Goal: Task Accomplishment & Management: Complete application form

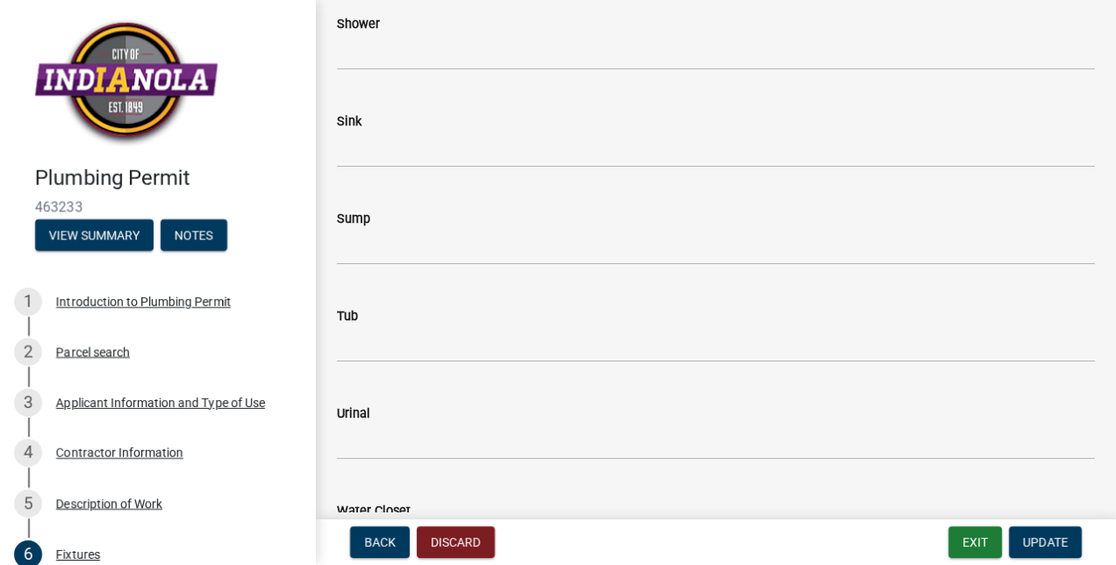
scroll to position [2269, 0]
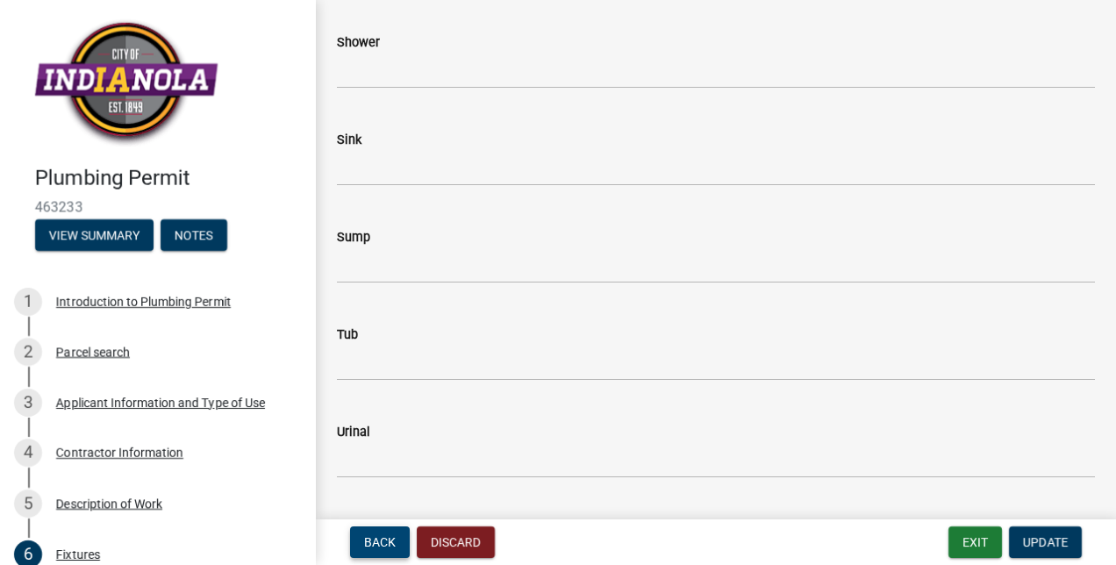
click at [388, 533] on button "Back" at bounding box center [380, 542] width 60 height 32
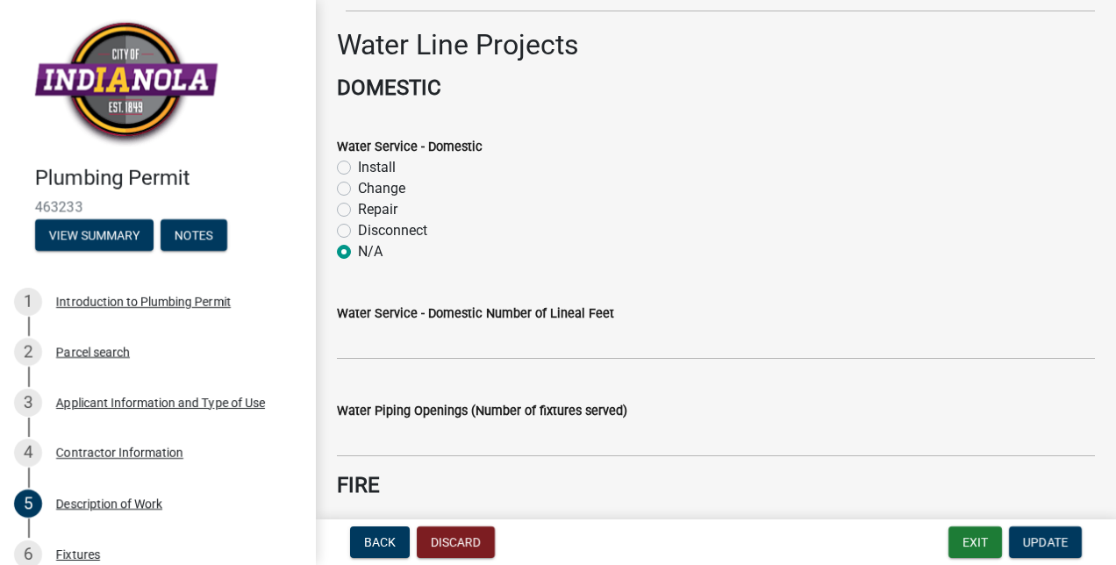
scroll to position [254, 0]
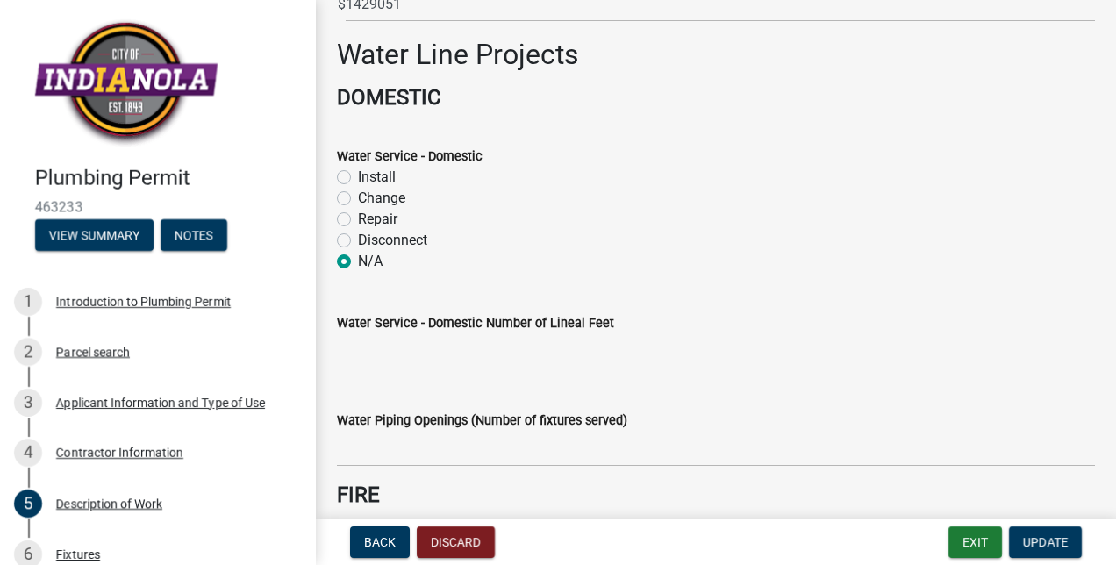
click at [358, 177] on label "Install" at bounding box center [377, 177] width 38 height 21
click at [358, 177] on input "Install" at bounding box center [363, 172] width 11 height 11
radio input "true"
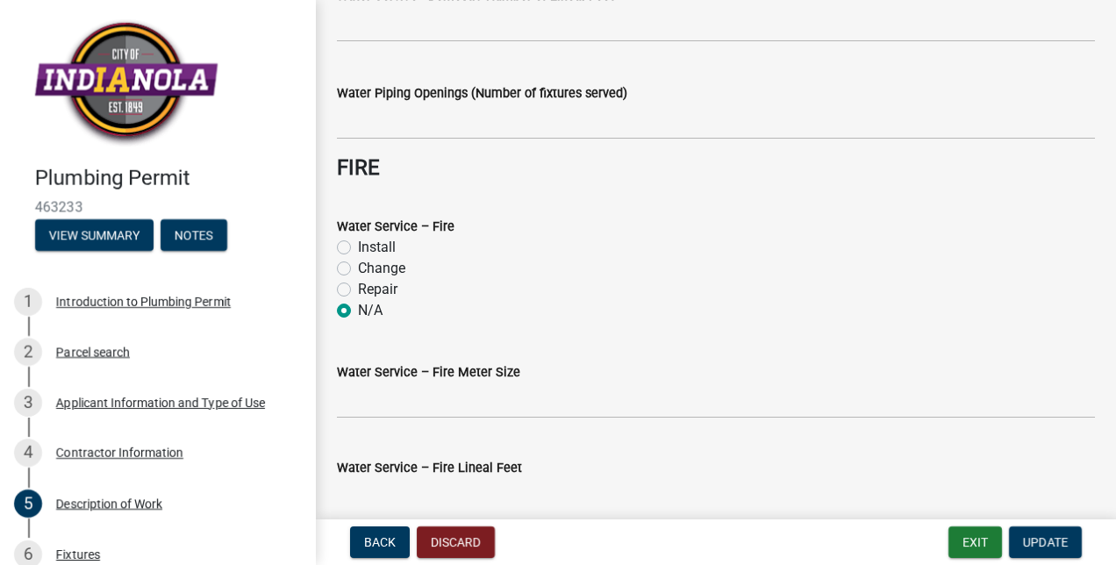
scroll to position [584, 0]
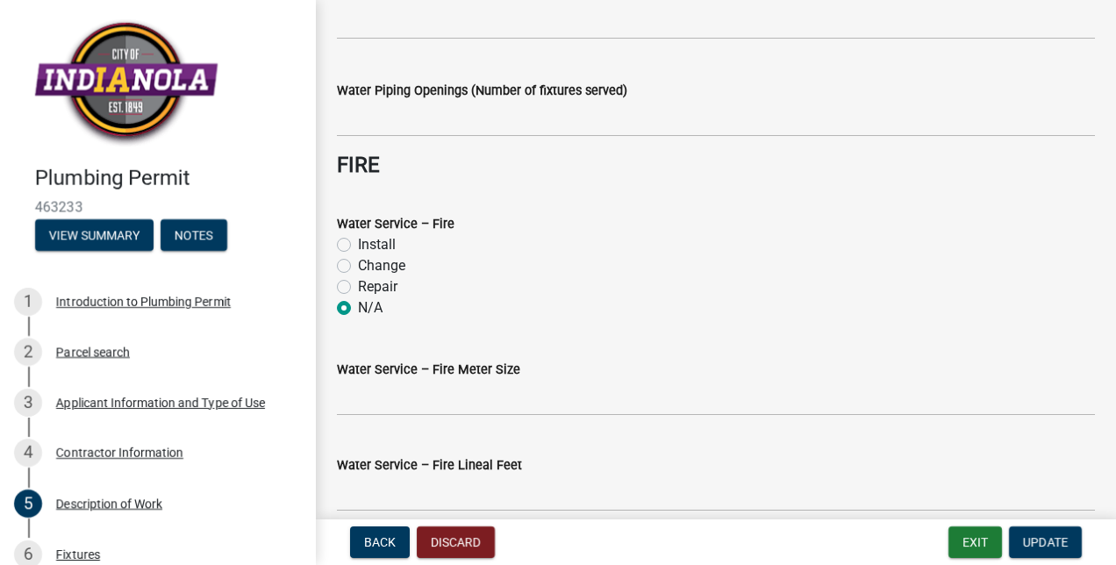
click at [358, 249] on label "Install" at bounding box center [377, 244] width 38 height 21
click at [358, 246] on input "Install" at bounding box center [363, 239] width 11 height 11
radio input "true"
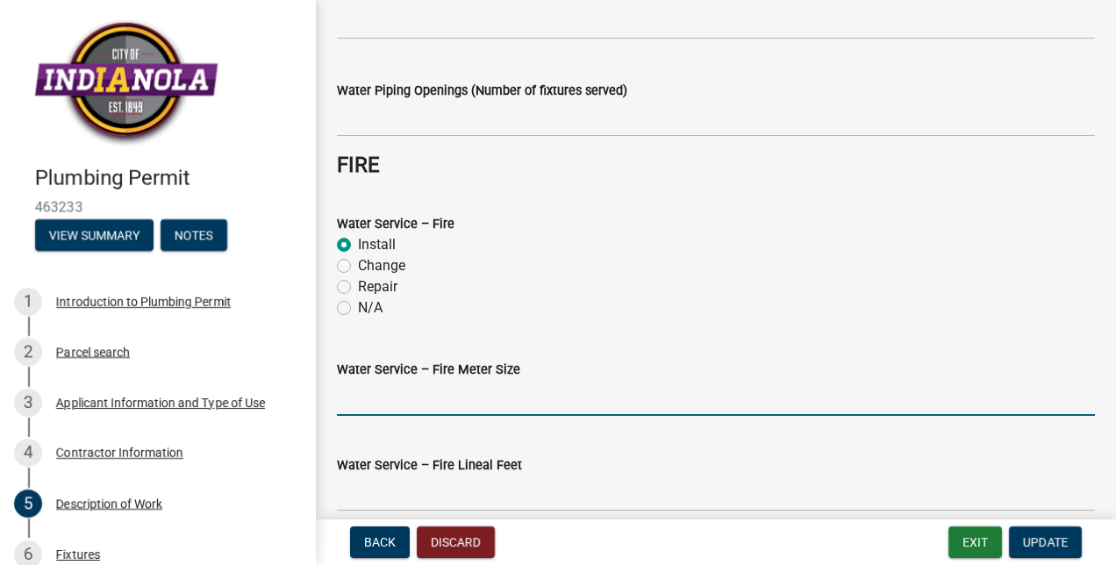
click at [433, 398] on input "Water Service – Fire Meter Size" at bounding box center [716, 398] width 758 height 36
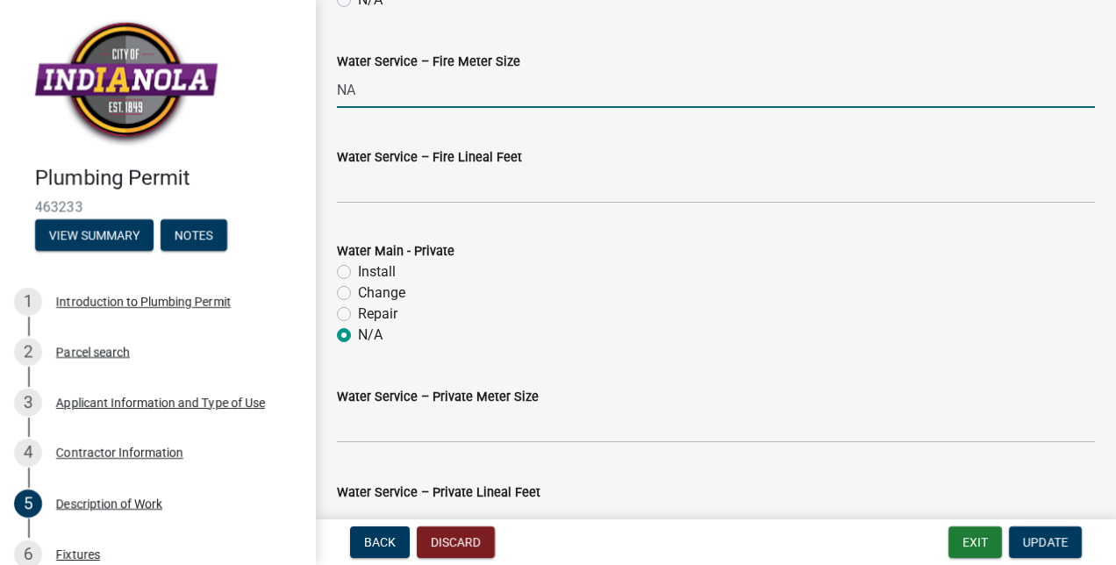
scroll to position [904, 0]
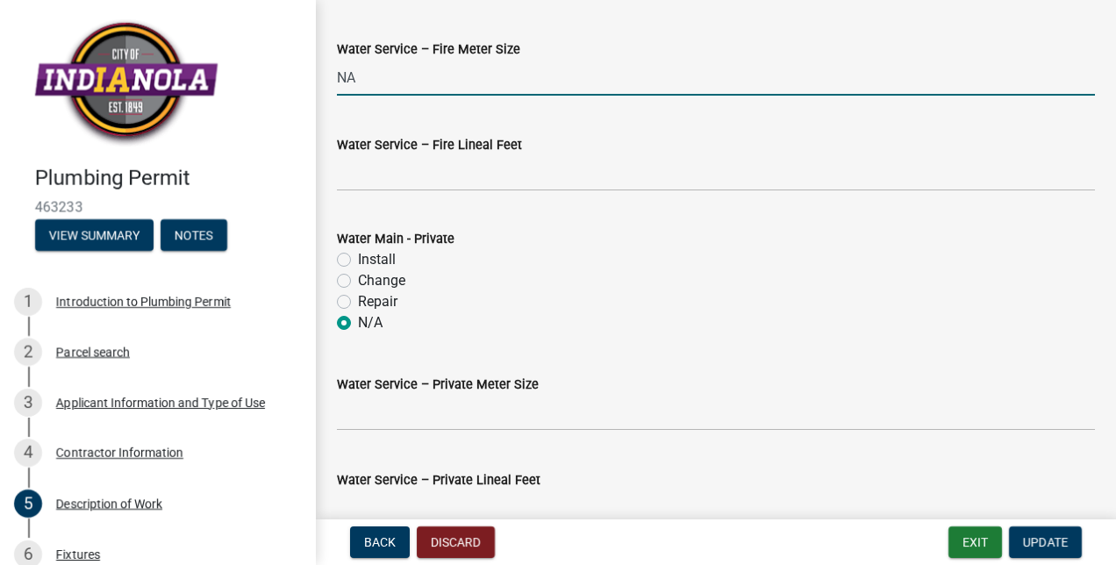
type input "NA"
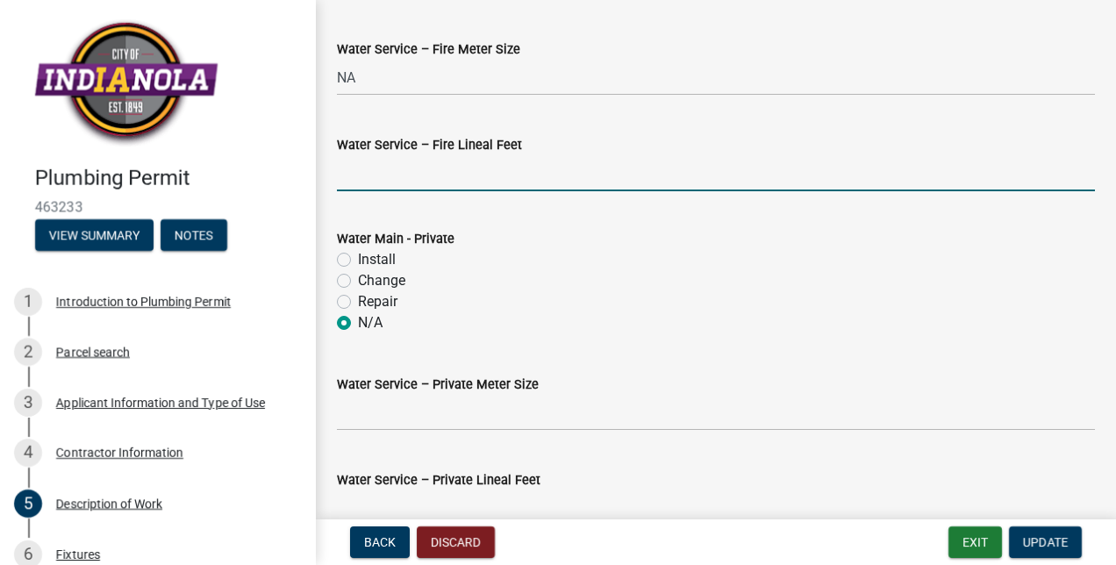
click at [444, 179] on input "text" at bounding box center [716, 173] width 758 height 36
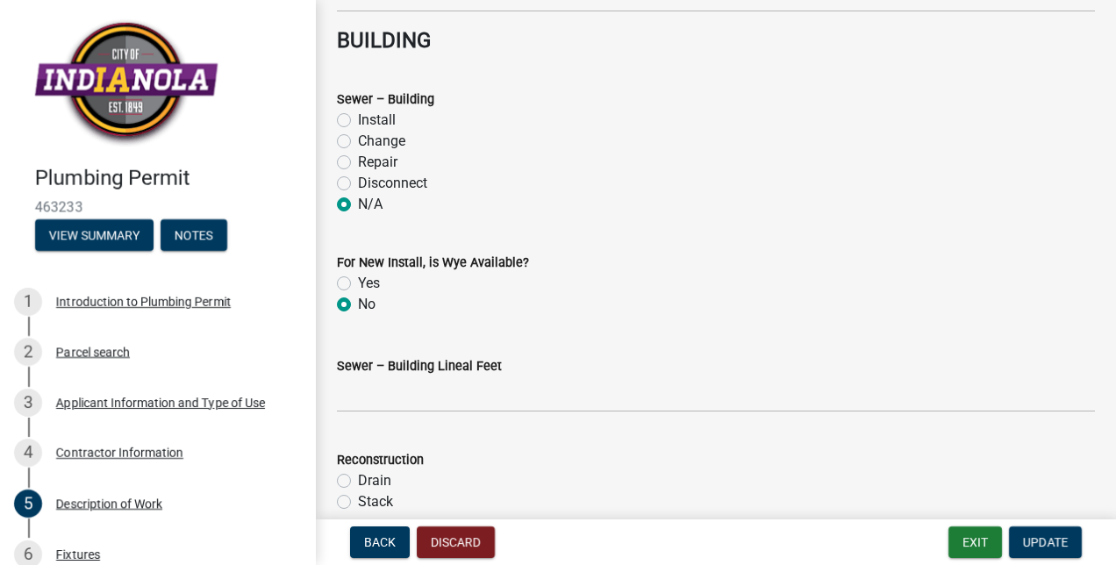
scroll to position [1720, 0]
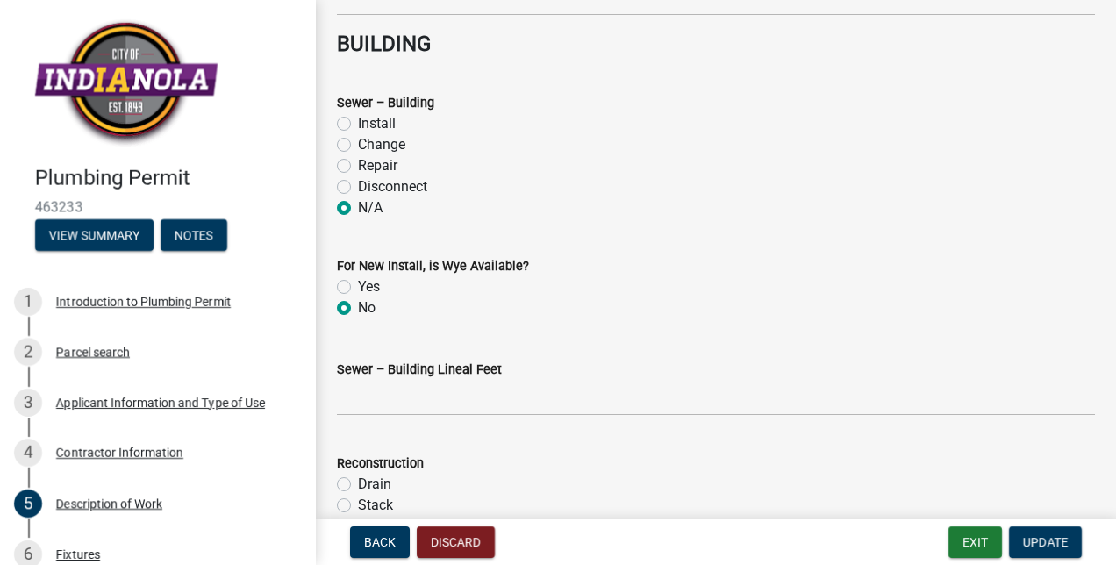
type input "0"
click at [358, 123] on label "Install" at bounding box center [377, 123] width 38 height 21
click at [358, 123] on input "Install" at bounding box center [363, 118] width 11 height 11
radio input "true"
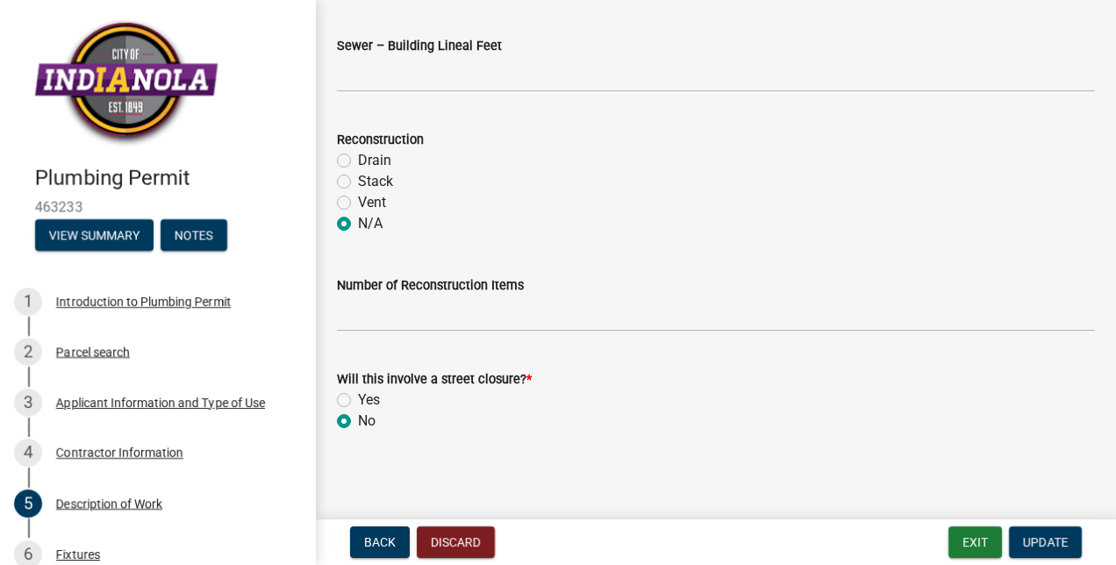
scroll to position [2046, 0]
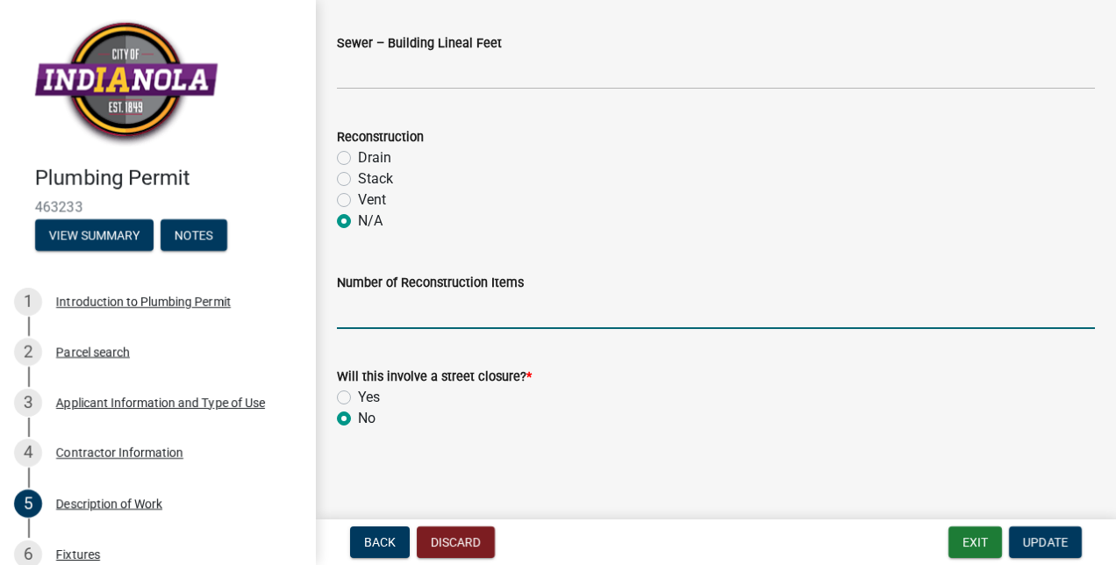
click at [376, 311] on input "text" at bounding box center [716, 311] width 758 height 36
type input "0"
click at [567, 405] on div "Yes" at bounding box center [716, 397] width 758 height 21
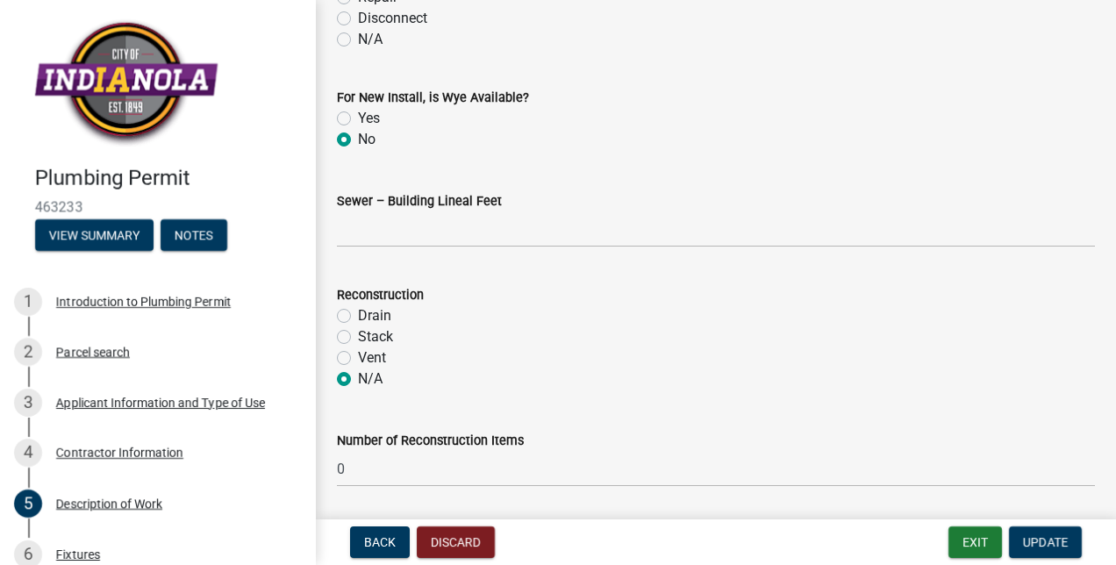
scroll to position [1875, 0]
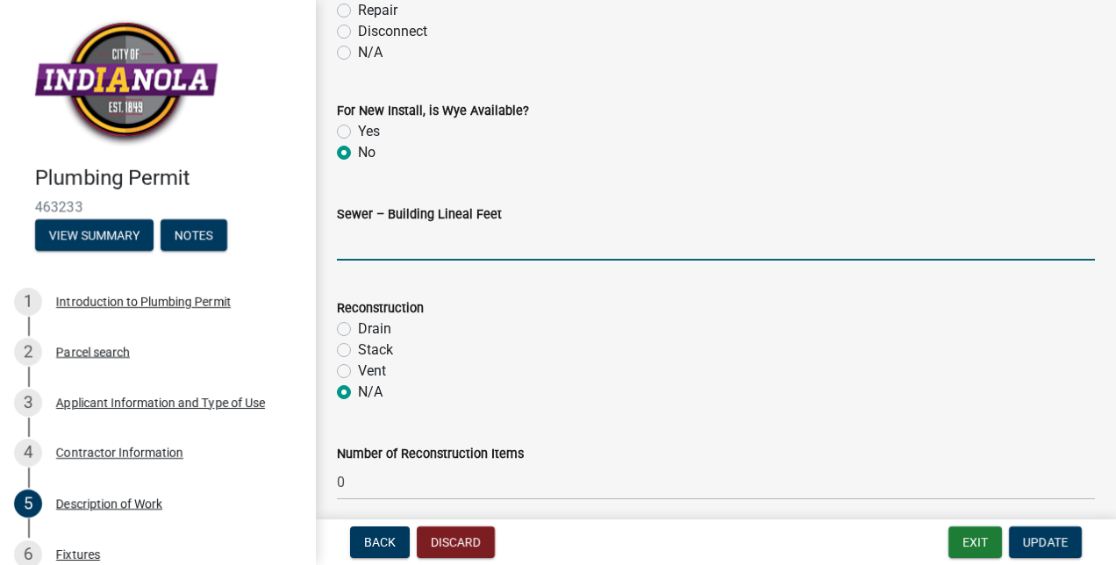
click at [371, 250] on input "text" at bounding box center [716, 243] width 758 height 36
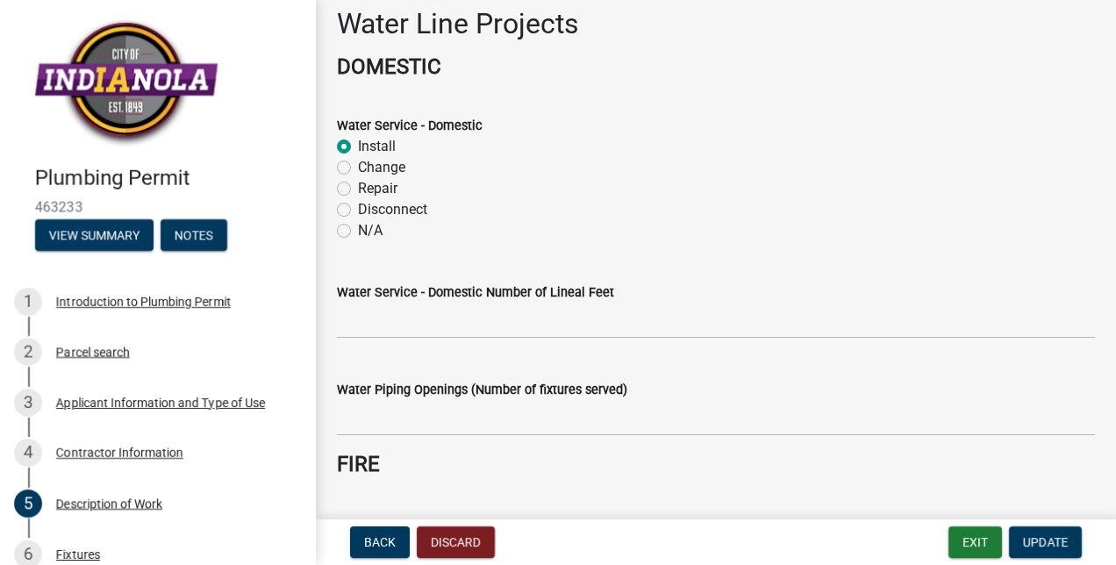
scroll to position [288, 0]
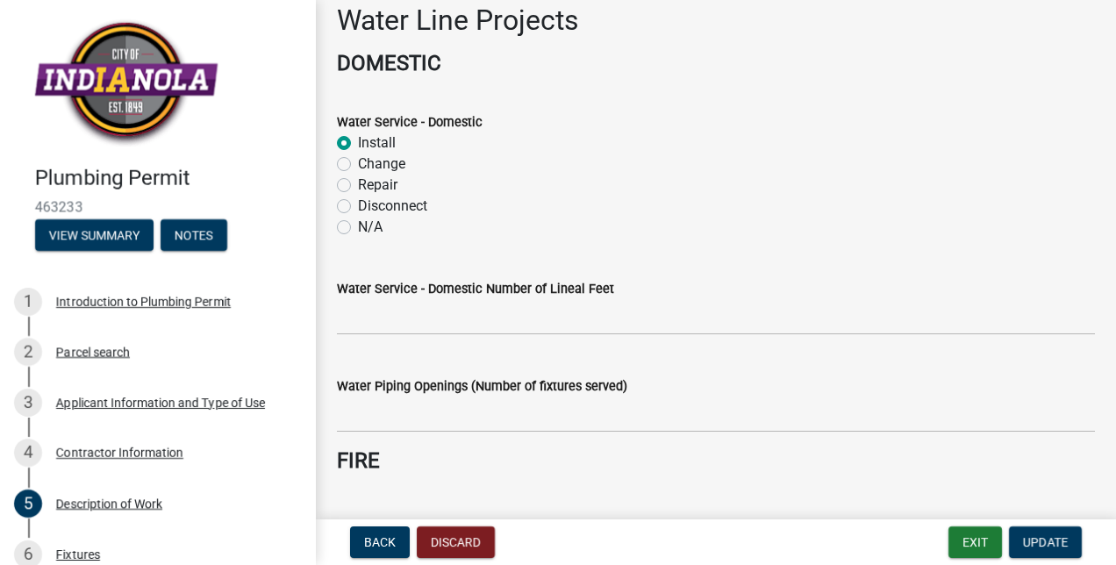
click at [358, 226] on label "N/A" at bounding box center [370, 227] width 25 height 21
click at [358, 226] on input "N/A" at bounding box center [363, 222] width 11 height 11
radio input "true"
click at [358, 165] on label "Change" at bounding box center [381, 164] width 47 height 21
click at [358, 165] on input "Change" at bounding box center [363, 159] width 11 height 11
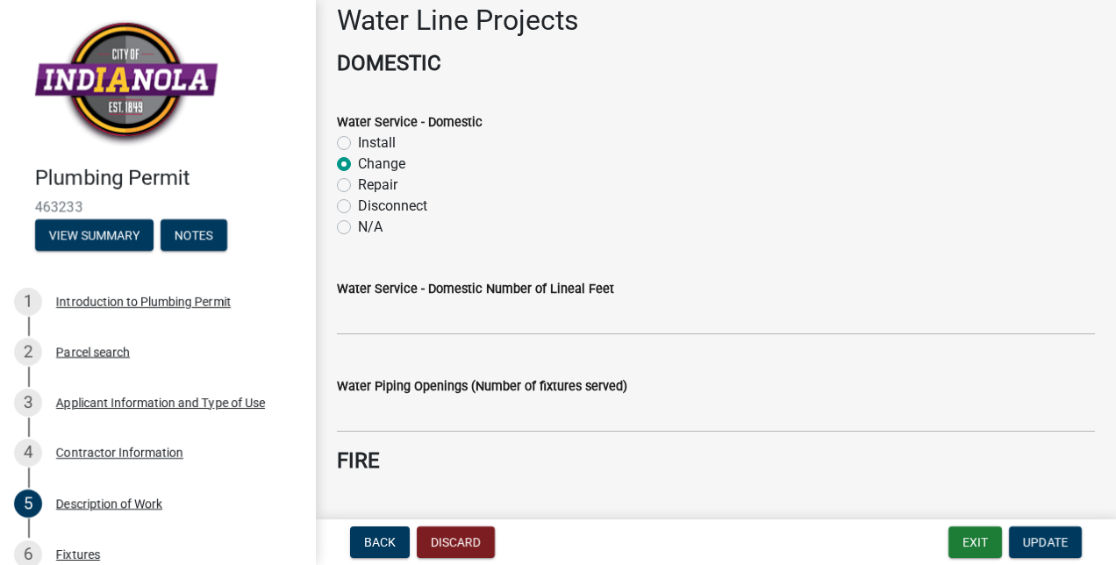
radio input "true"
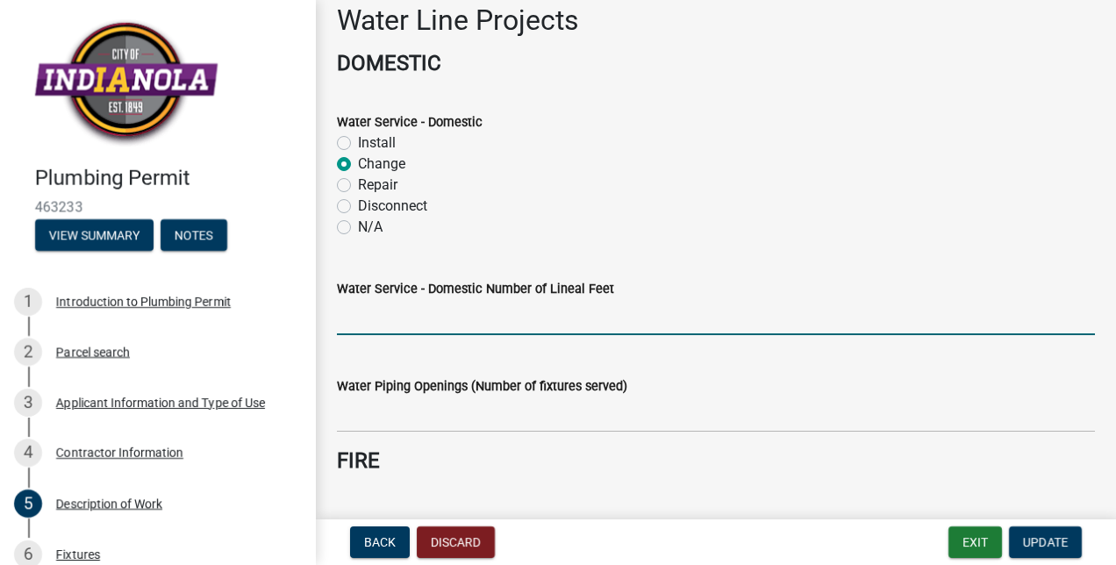
click at [374, 308] on input "text" at bounding box center [716, 317] width 758 height 36
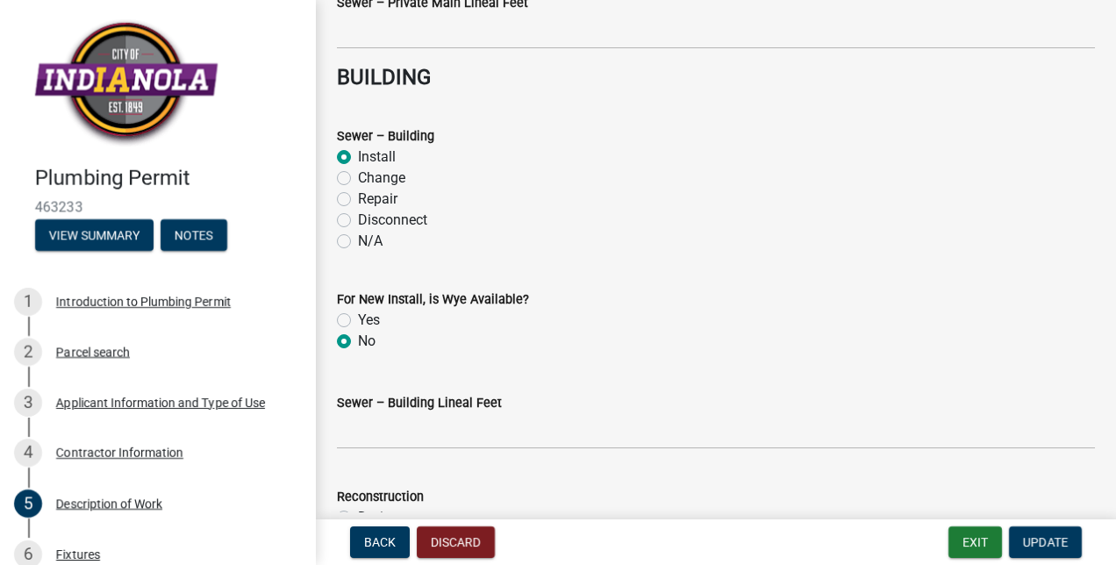
scroll to position [2046, 0]
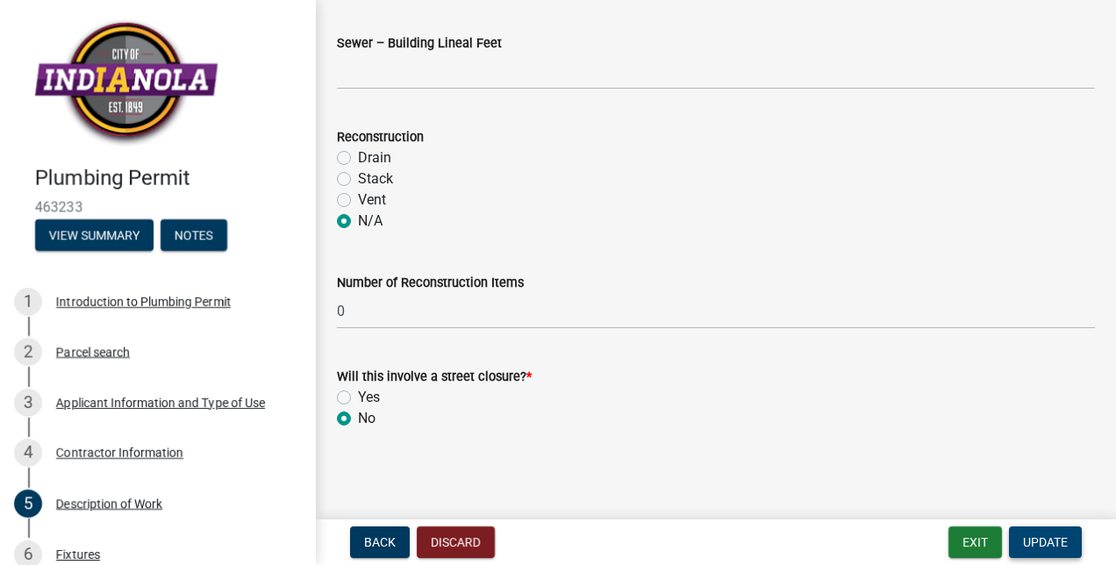
type input "0"
click at [1055, 539] on span "Update" at bounding box center [1045, 542] width 45 height 14
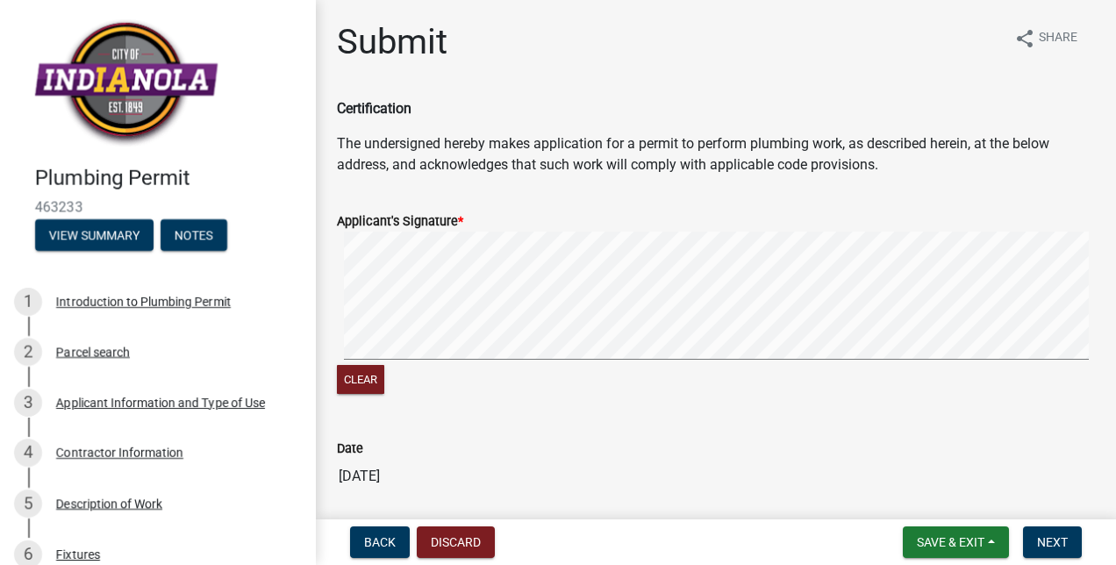
scroll to position [63, 0]
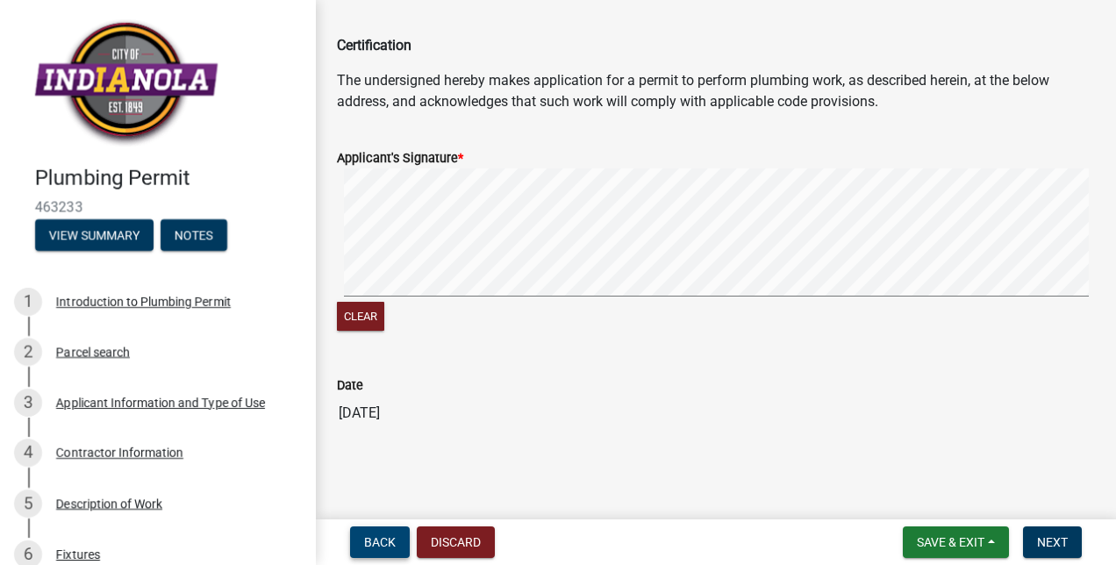
click at [379, 542] on span "Back" at bounding box center [380, 542] width 32 height 14
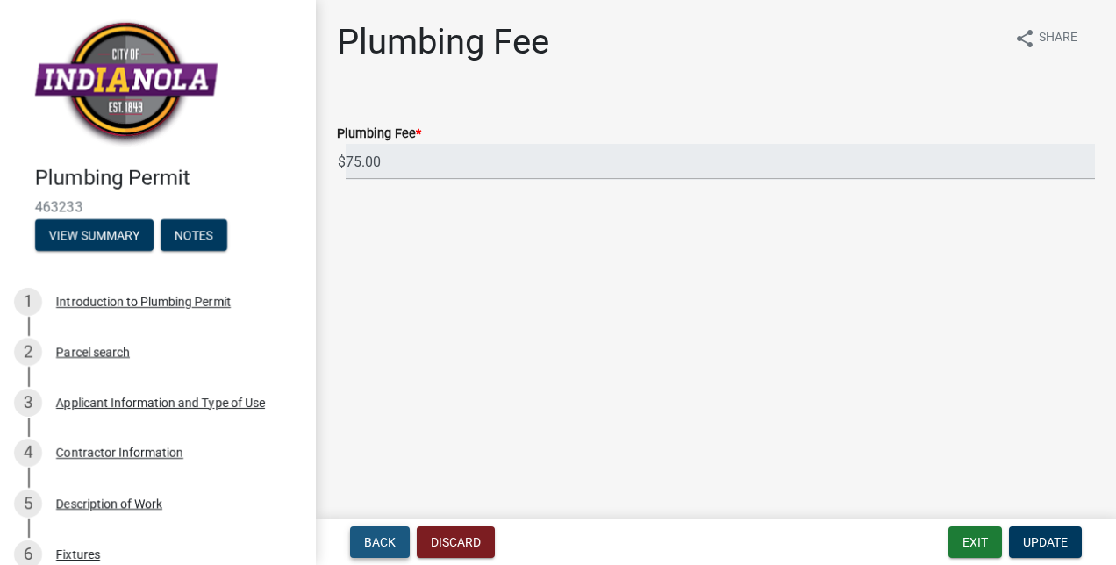
click at [378, 537] on span "Back" at bounding box center [380, 542] width 32 height 14
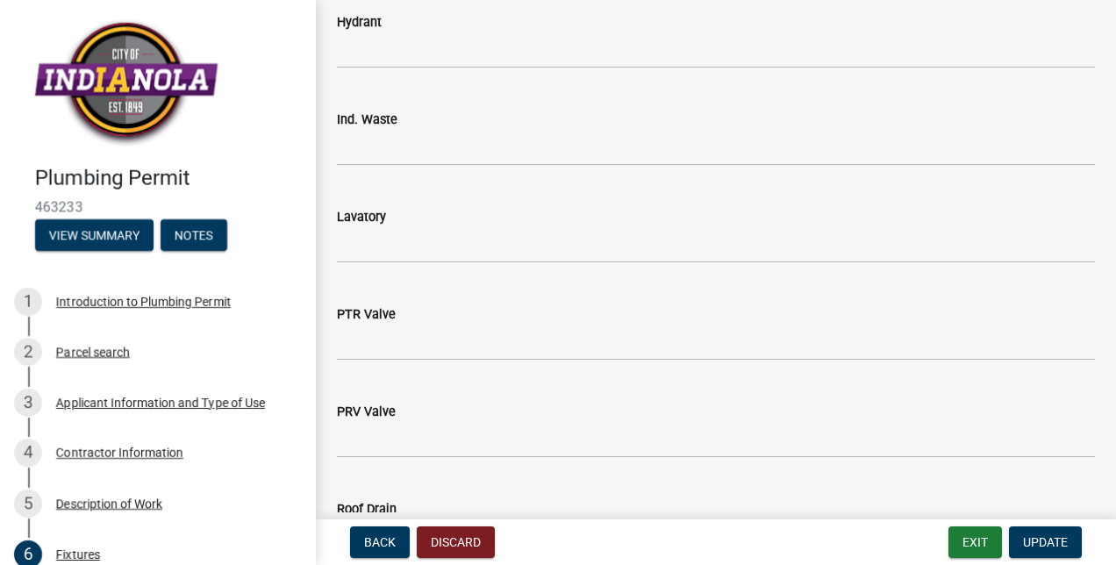
scroll to position [1497, 0]
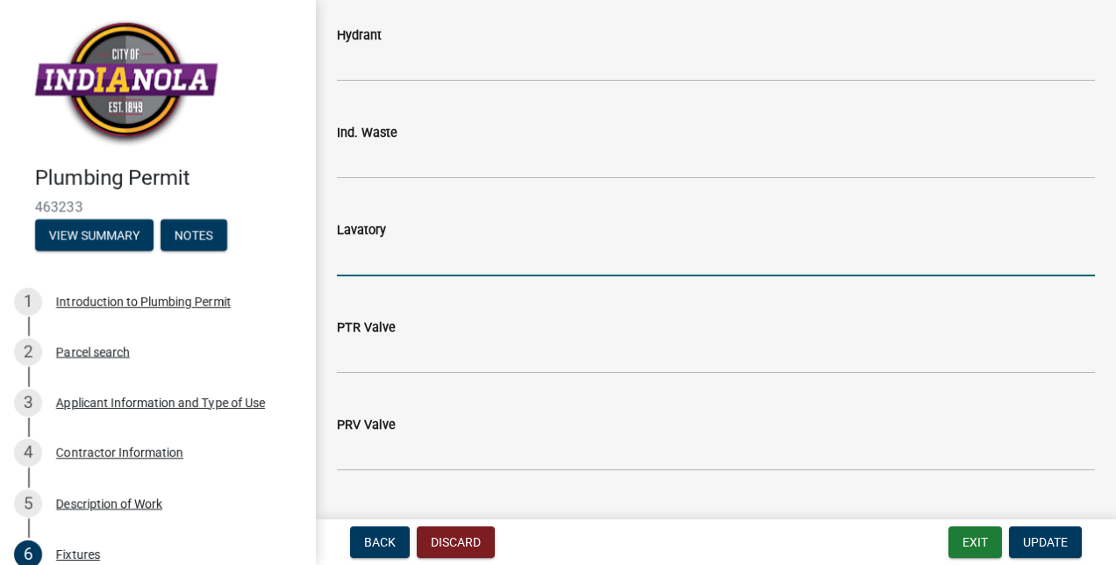
click at [472, 252] on input "text" at bounding box center [716, 258] width 758 height 36
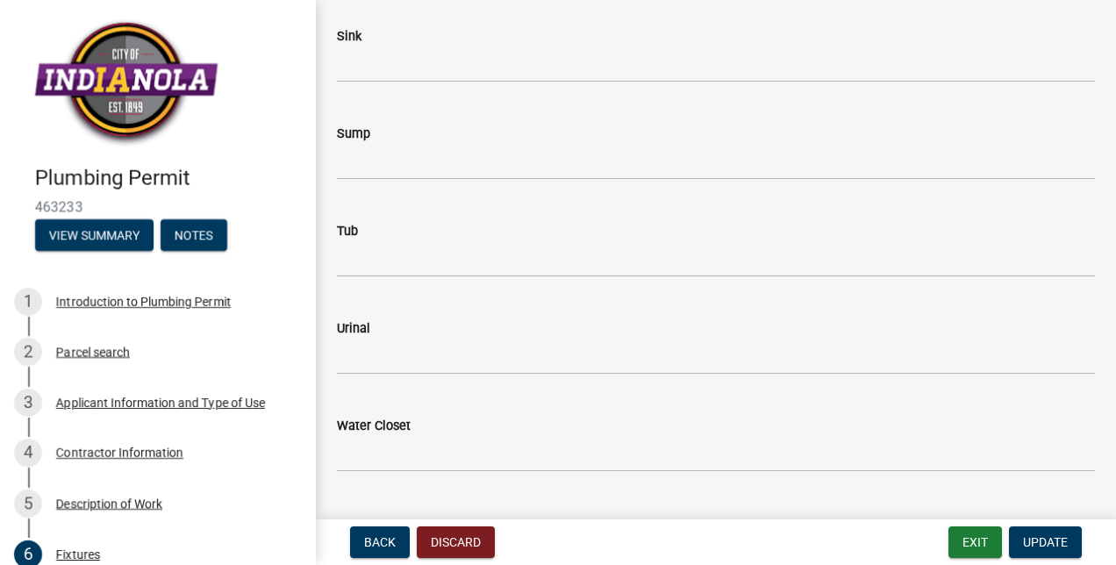
scroll to position [2582, 0]
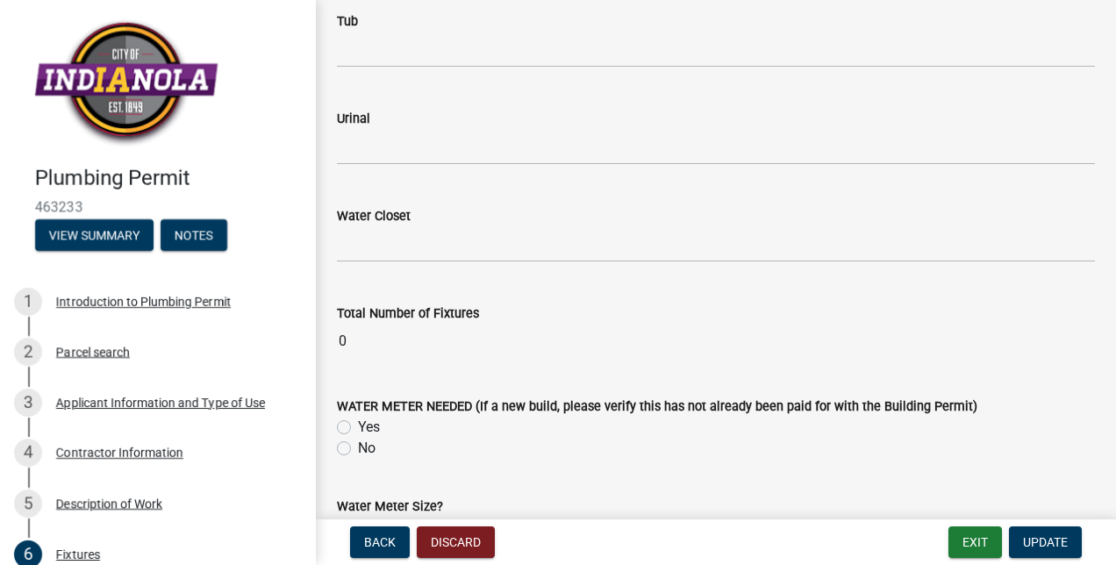
type input "63"
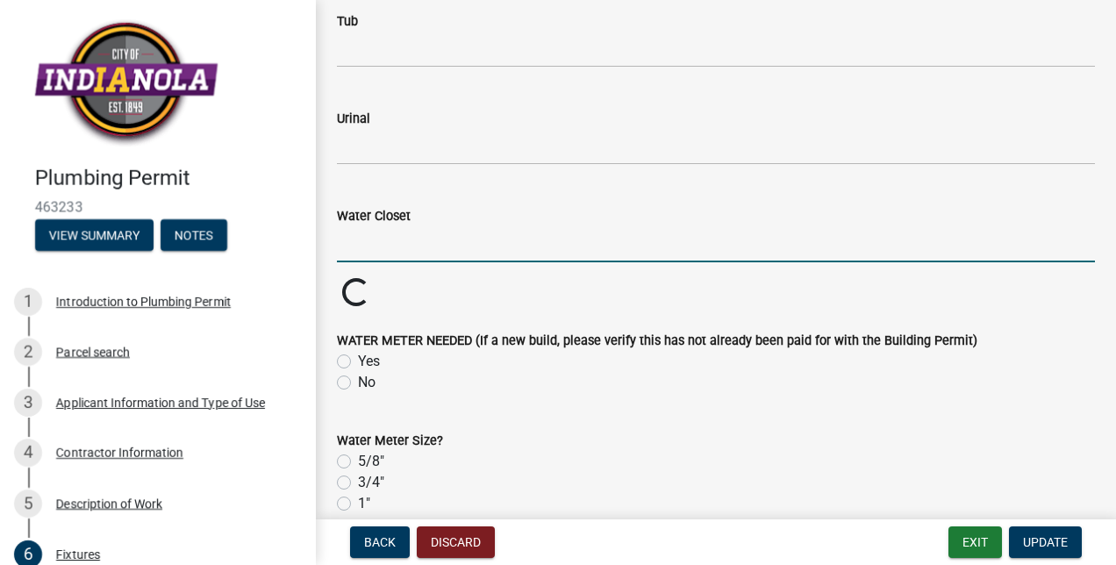
click at [351, 257] on input "text" at bounding box center [716, 244] width 758 height 36
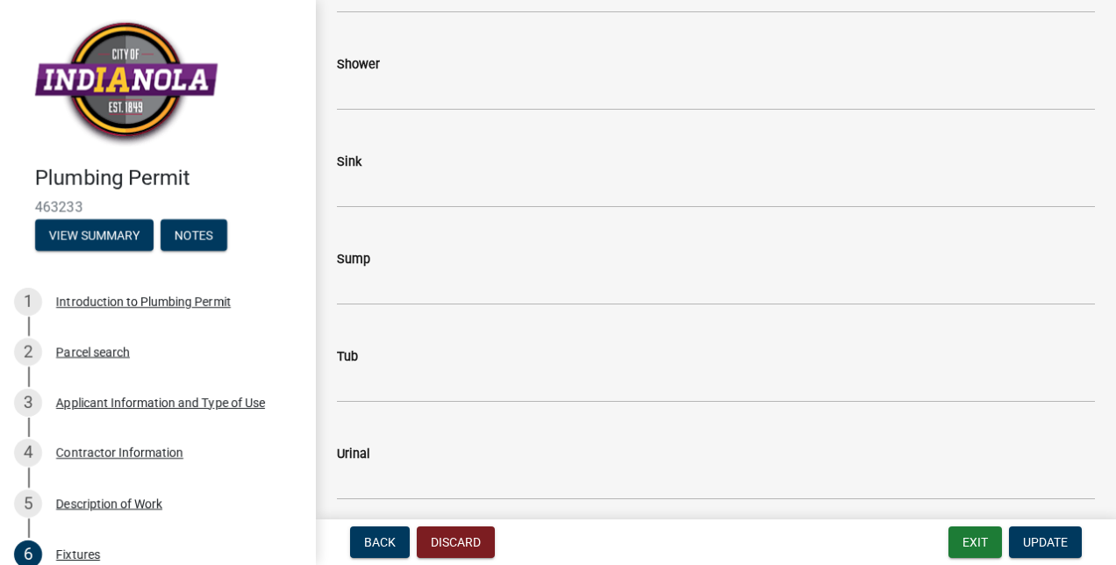
scroll to position [2095, 0]
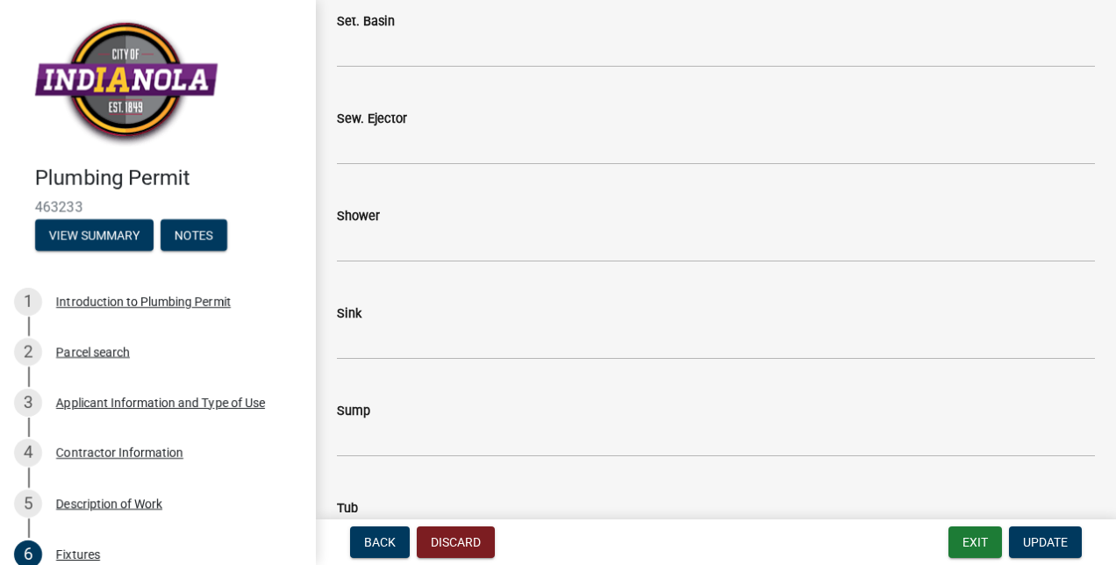
type input "63"
click at [381, 335] on input "text" at bounding box center [716, 342] width 758 height 36
type input "28"
click at [415, 245] on input "text" at bounding box center [716, 244] width 758 height 36
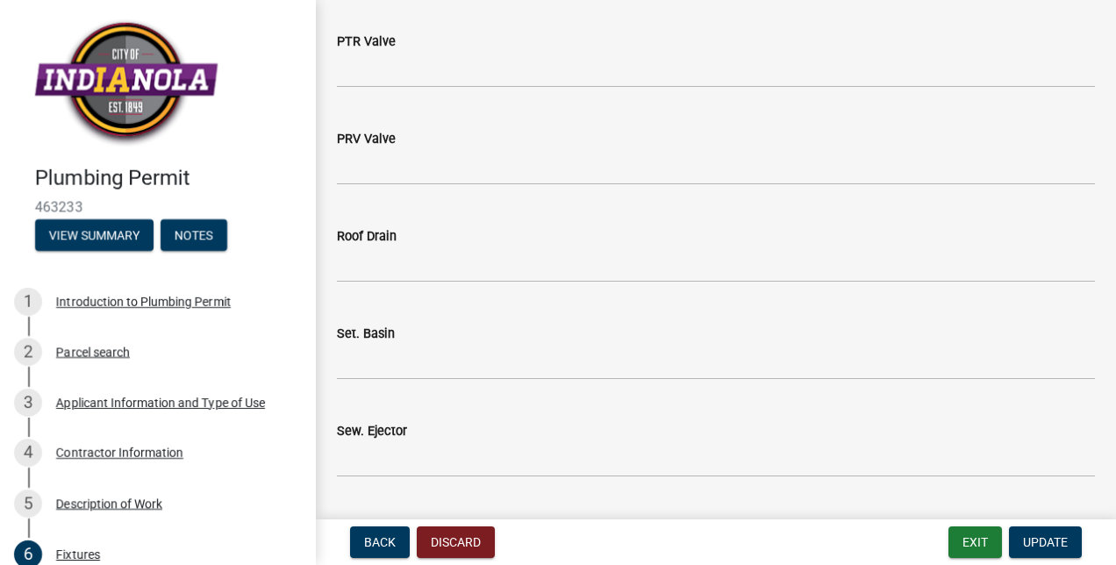
scroll to position [1769, 0]
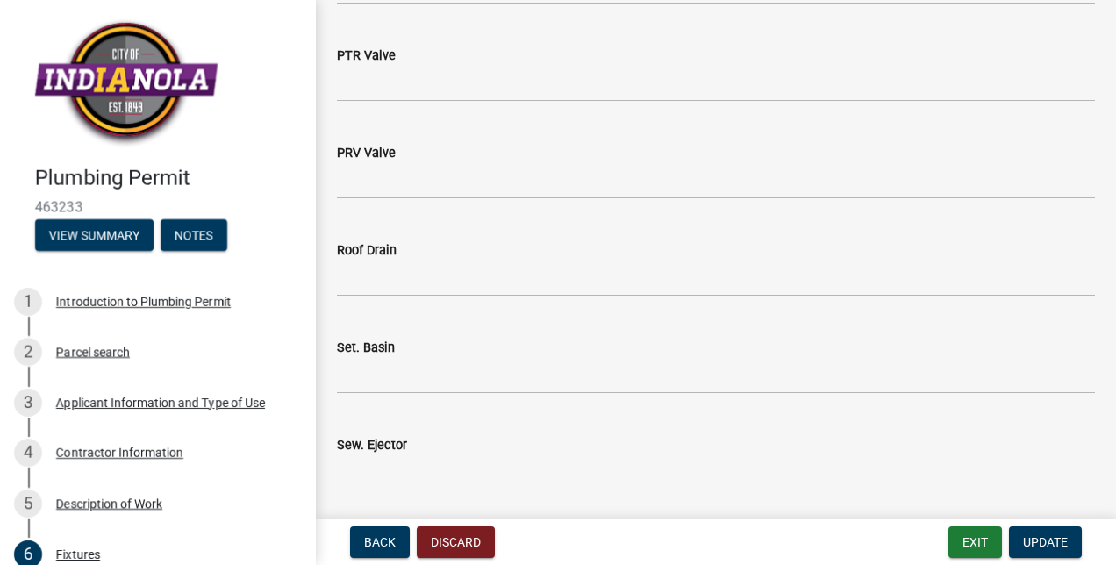
type input "37"
click at [494, 352] on div "Set. Basin" at bounding box center [716, 347] width 758 height 21
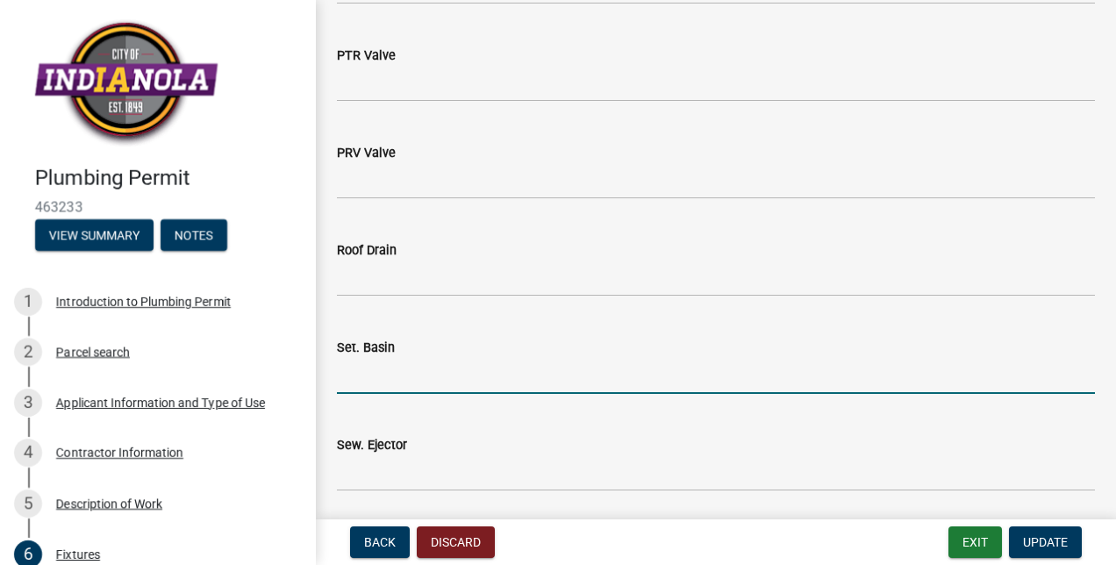
click at [448, 370] on input "text" at bounding box center [716, 376] width 758 height 36
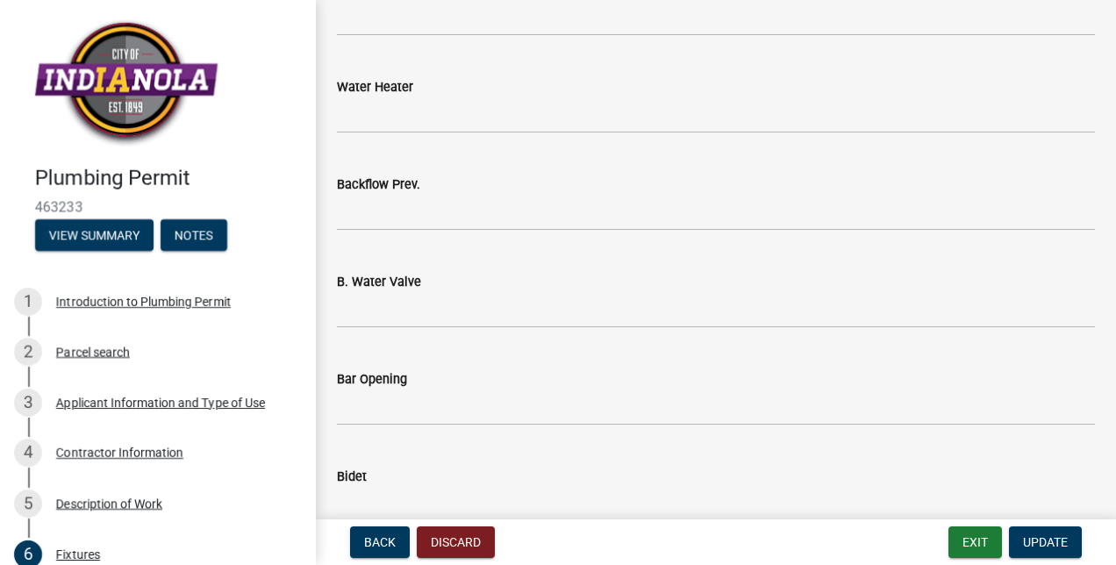
scroll to position [165, 0]
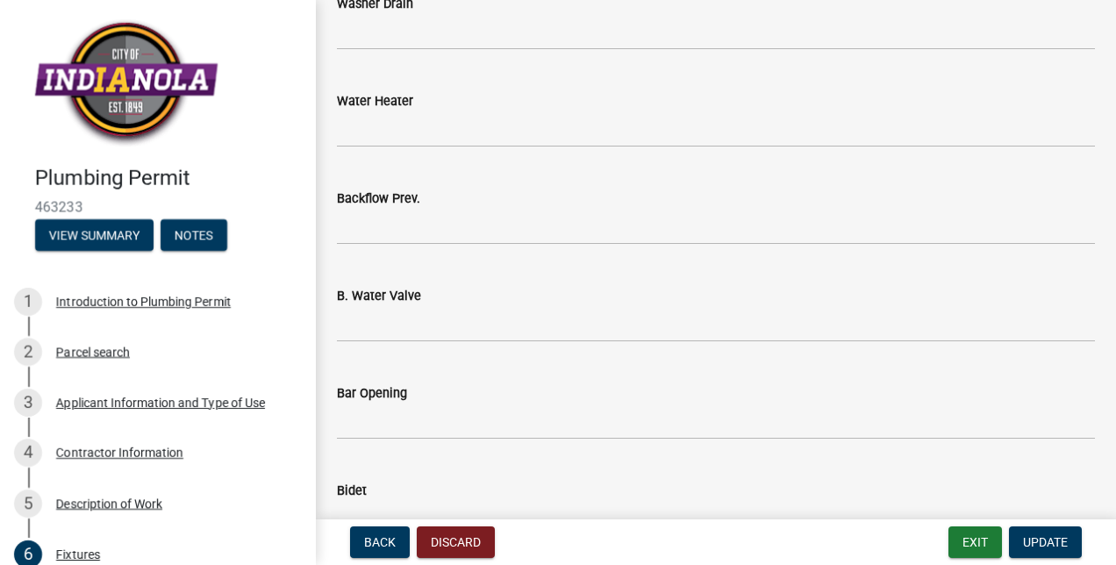
type input "1"
click at [628, 109] on div "Water Heater" at bounding box center [716, 100] width 758 height 21
click at [373, 119] on input "text" at bounding box center [716, 129] width 758 height 36
type input "2"
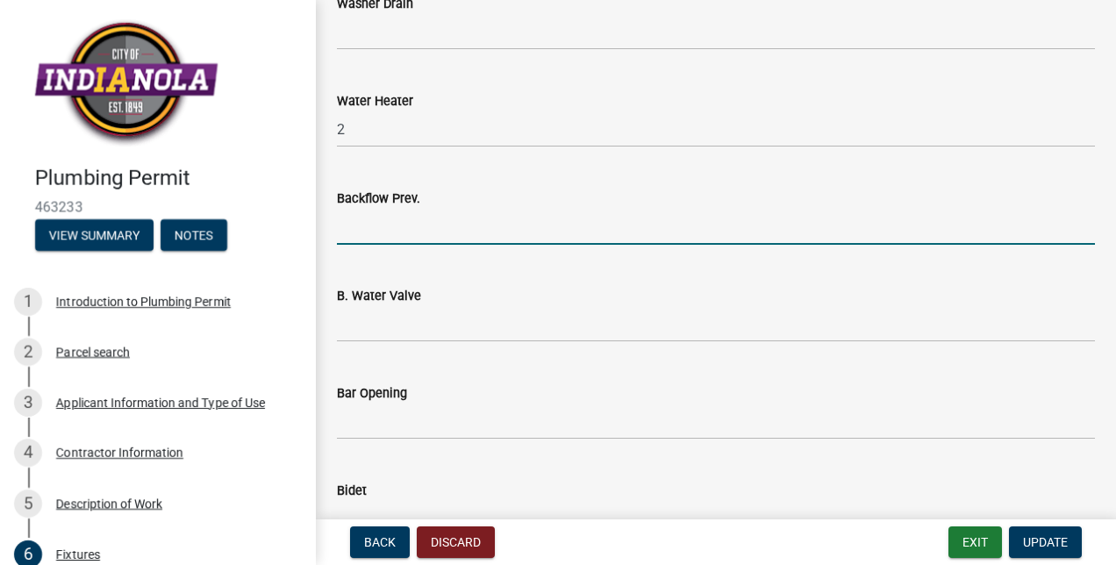
click at [407, 218] on input "text" at bounding box center [716, 227] width 758 height 36
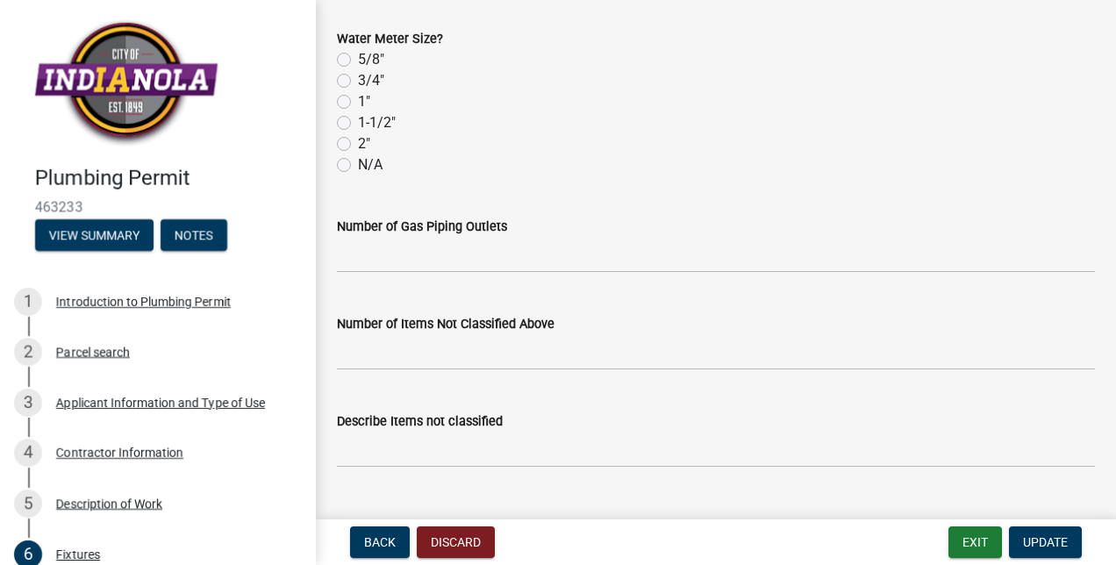
scroll to position [3047, 0]
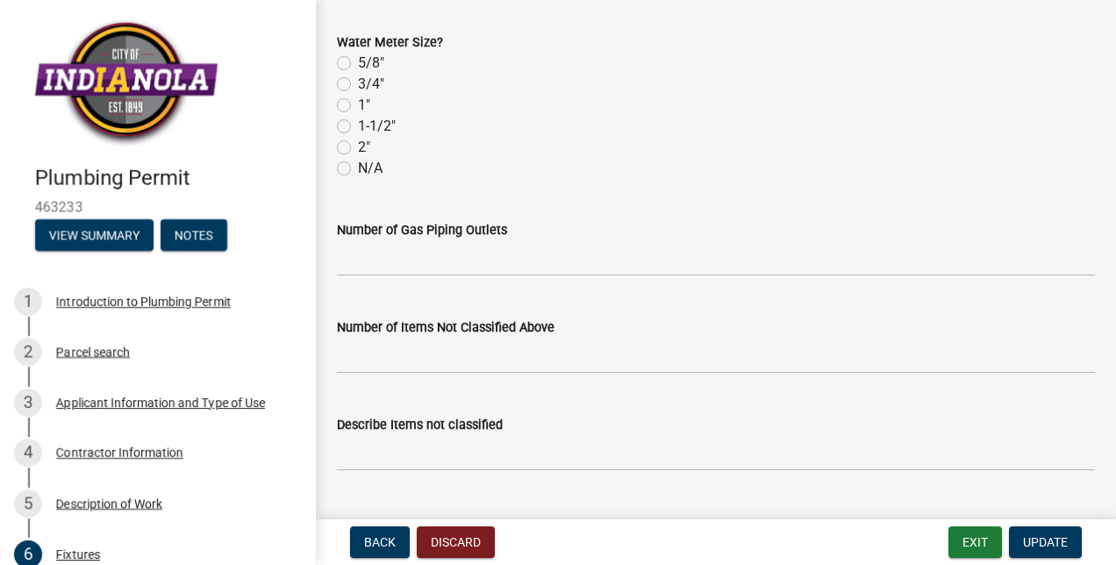
type input "1"
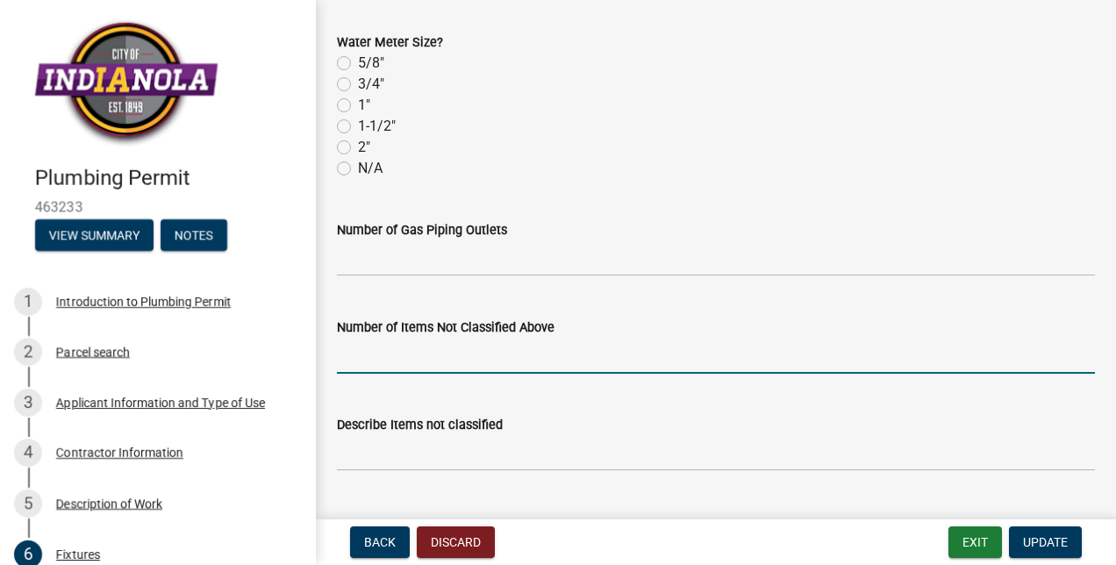
click at [399, 356] on input "text" at bounding box center [716, 356] width 758 height 36
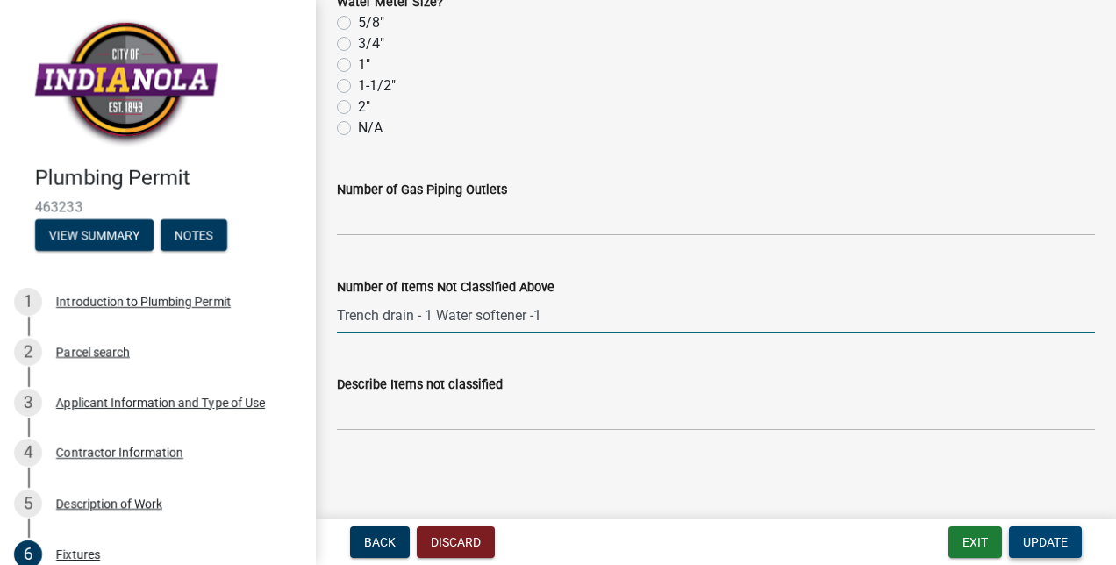
type input "11"
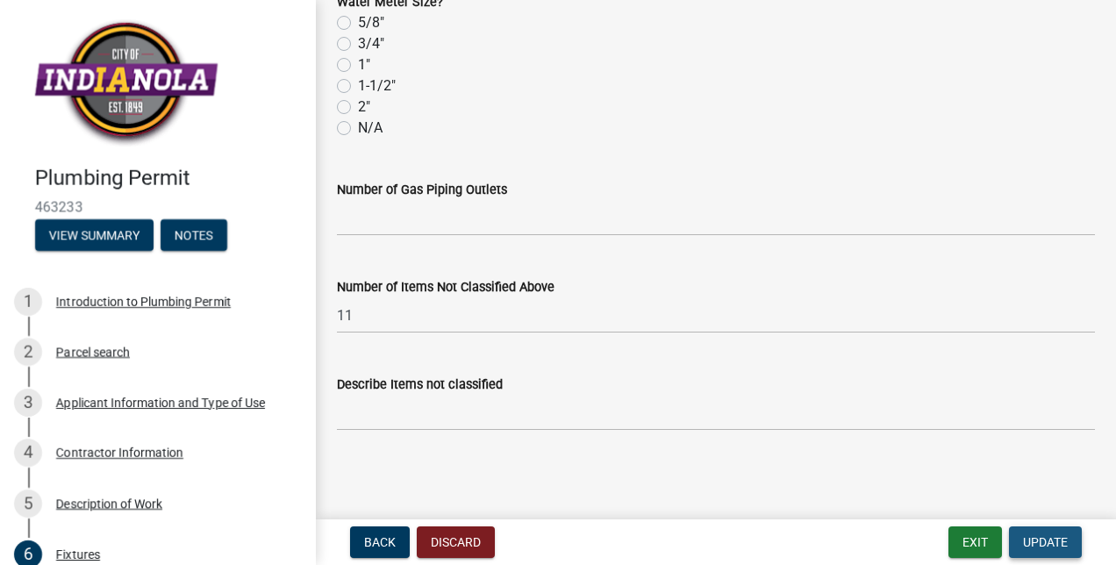
click at [1037, 541] on span "Update" at bounding box center [1045, 542] width 45 height 14
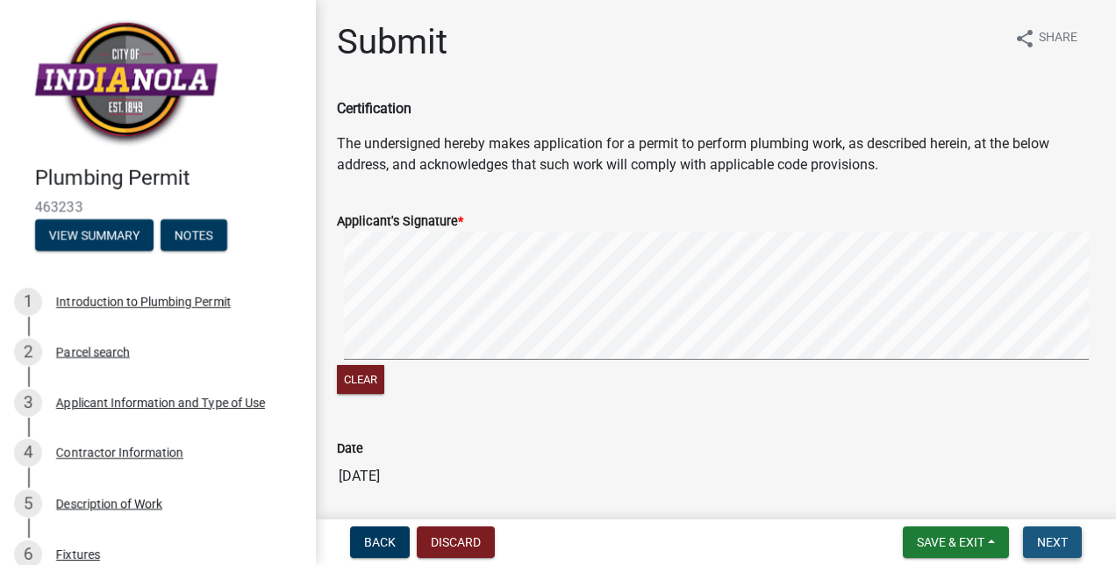
click at [1037, 541] on span "Next" at bounding box center [1052, 542] width 31 height 14
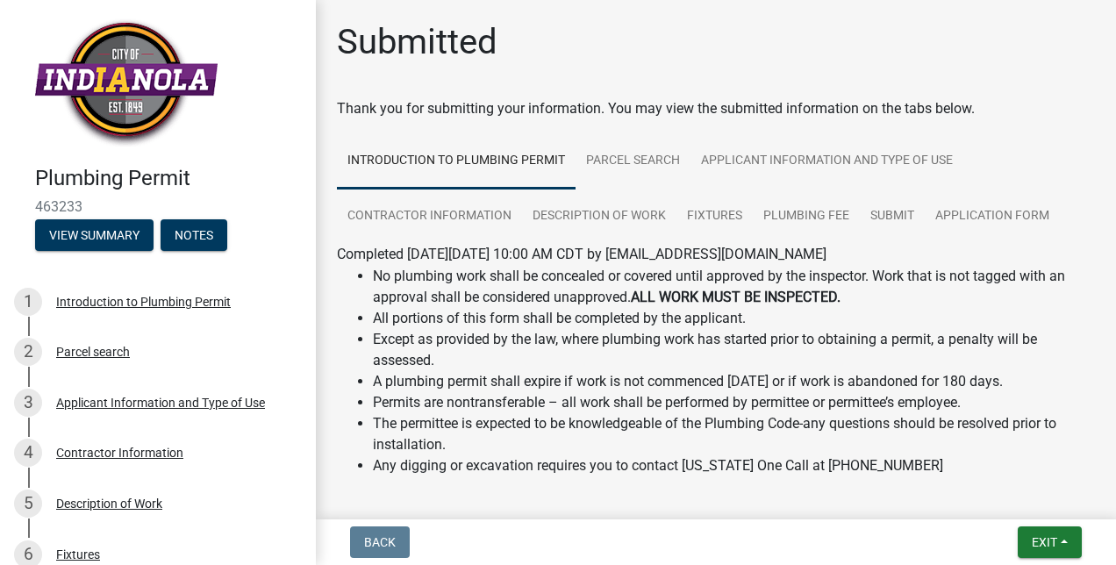
scroll to position [82, 0]
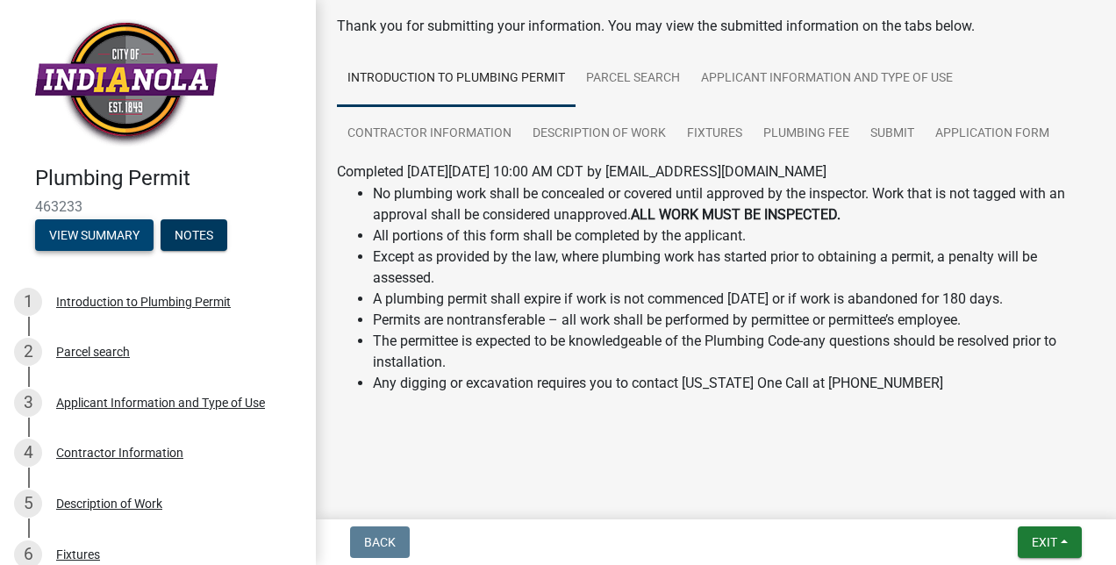
click at [117, 228] on button "View Summary" at bounding box center [94, 235] width 118 height 32
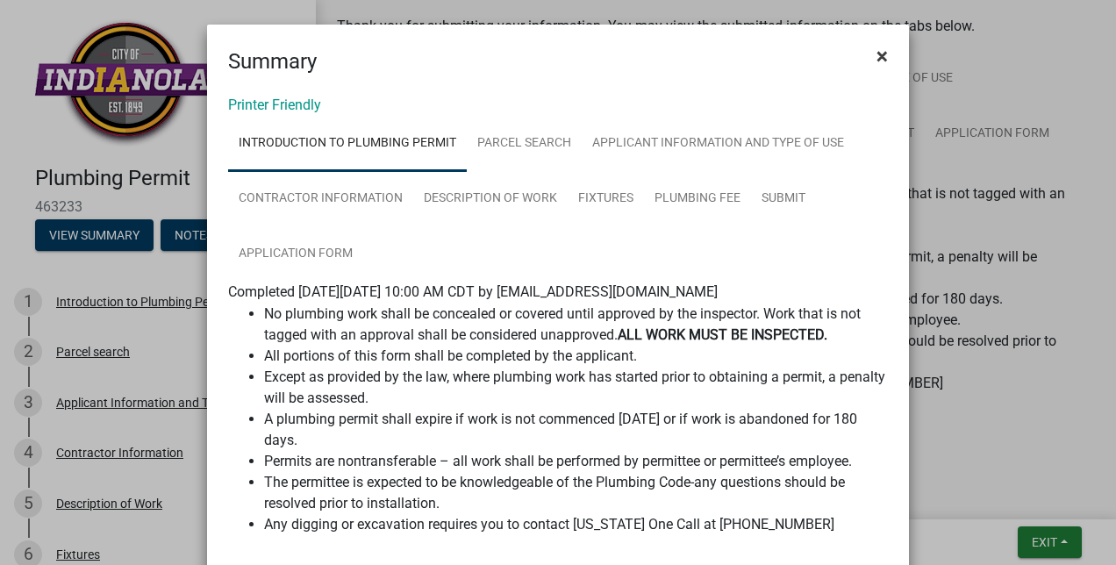
click at [877, 54] on span "×" at bounding box center [882, 56] width 11 height 25
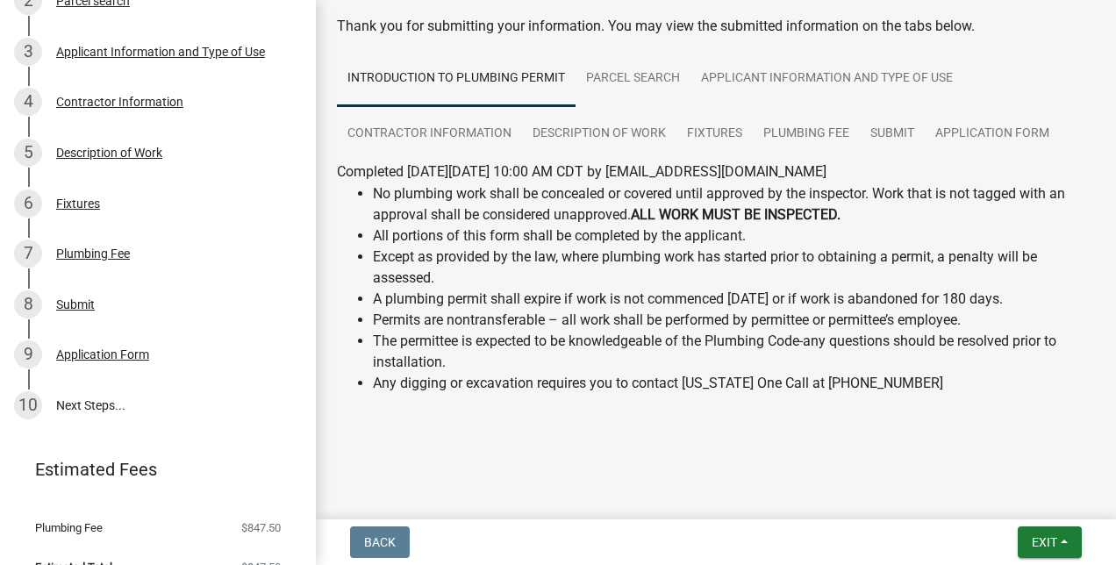
scroll to position [379, 0]
